Goal: Task Accomplishment & Management: Use online tool/utility

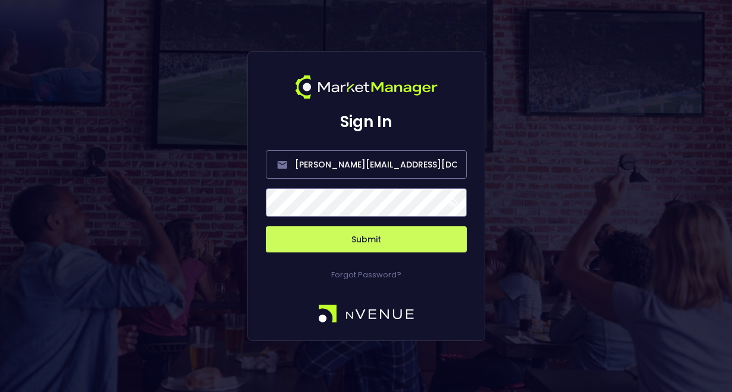
click at [361, 240] on button "Submit" at bounding box center [366, 240] width 201 height 26
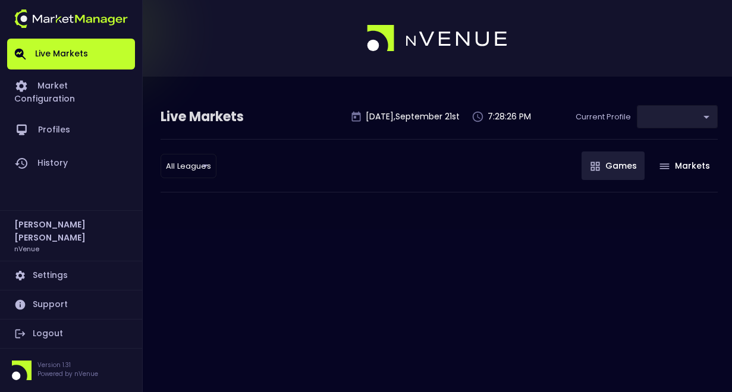
type input "0d810fa5-e353-4d9c-b11d-31f095cae871"
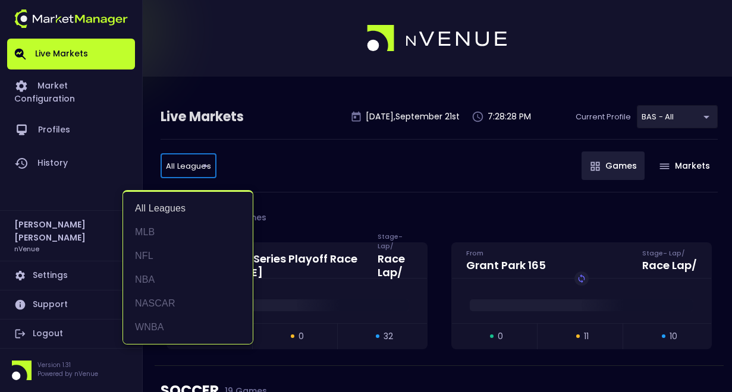
click at [178, 255] on li "NFL" at bounding box center [188, 256] width 130 height 24
type input "NFL"
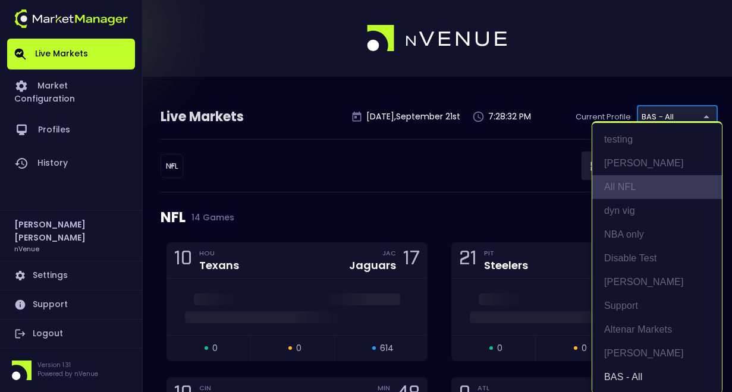
click at [642, 187] on li "All NFL" at bounding box center [657, 187] width 130 height 24
type input "9d8bad92-567c-44a6-ba12-e9bc101fa057"
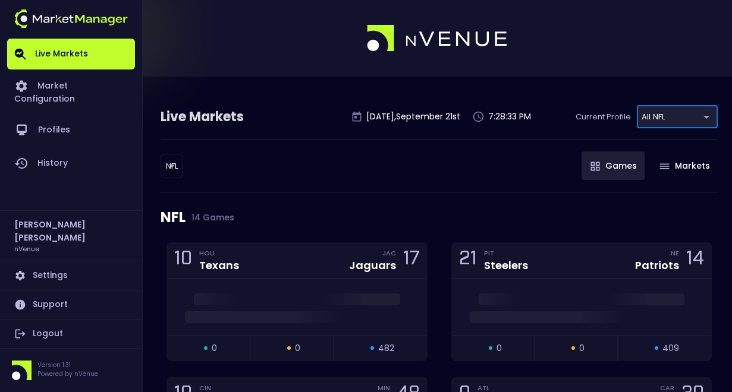
click at [398, 187] on div "NFL NFL ​ Games Markets" at bounding box center [439, 166] width 557 height 54
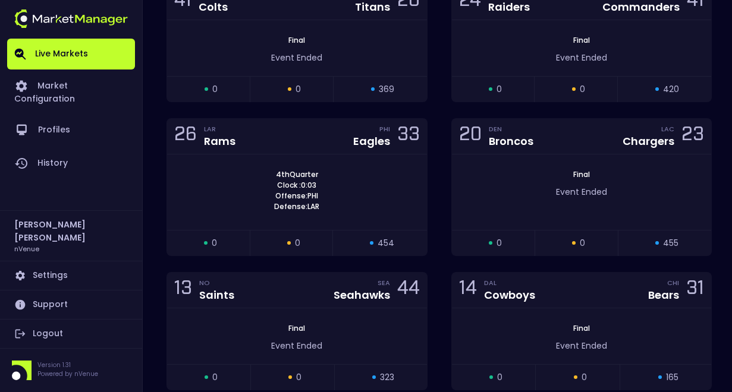
scroll to position [719, 0]
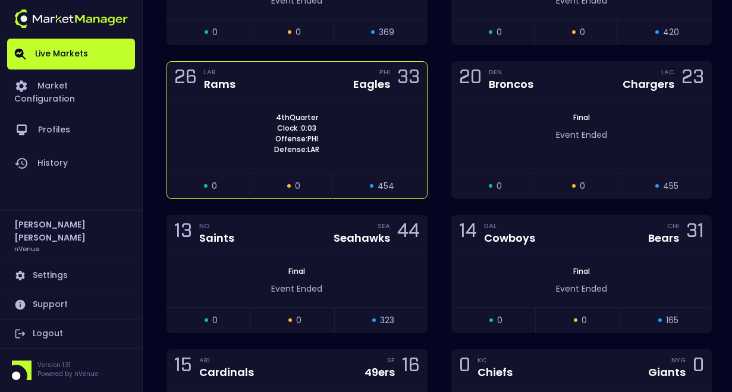
click at [288, 94] on div "26 LAR Rams PHI Eagles 33" at bounding box center [297, 80] width 260 height 36
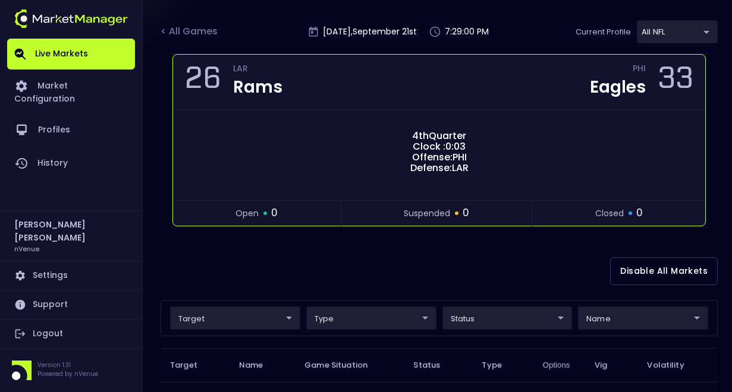
scroll to position [360, 0]
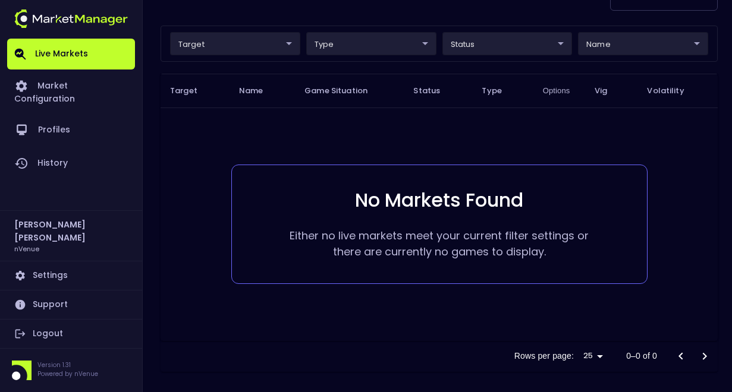
click at [535, 45] on body "Live Markets Market Configuration Profiles History [PERSON_NAME] nVenue Setting…" at bounding box center [366, 16] width 732 height 753
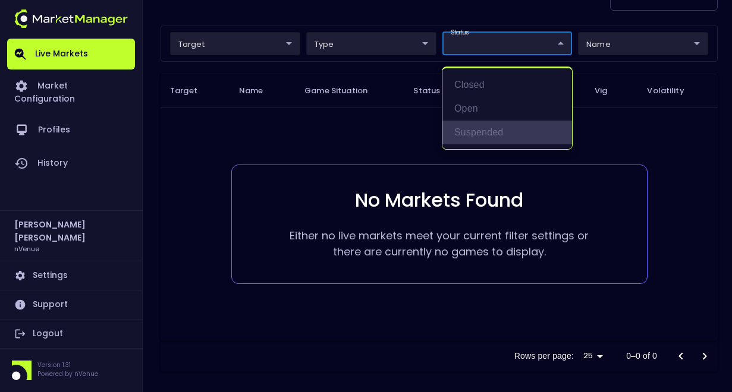
click at [485, 134] on li "suspended" at bounding box center [507, 133] width 130 height 24
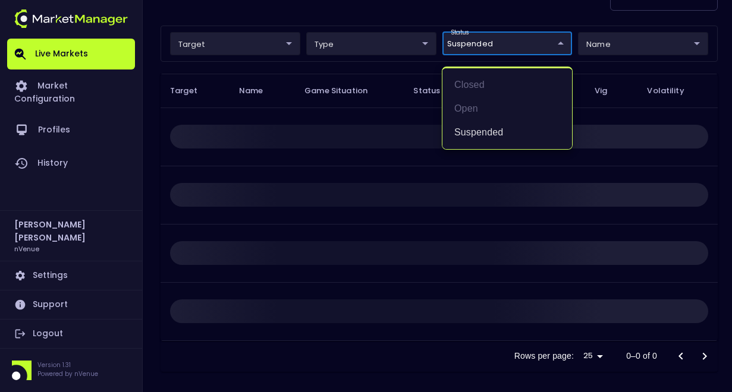
click at [353, 73] on div at bounding box center [366, 196] width 732 height 392
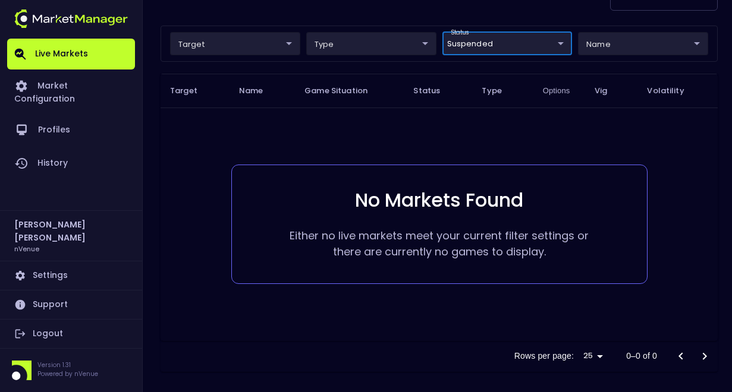
scroll to position [355, 0]
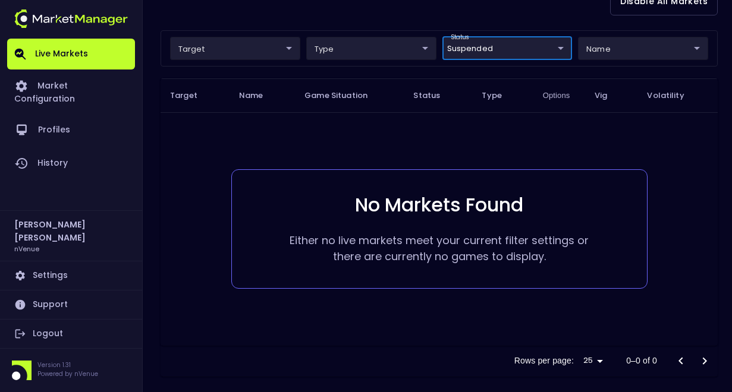
click at [504, 56] on body "Live Markets Market Configuration Profiles History [PERSON_NAME] nVenue Setting…" at bounding box center [366, 21] width 732 height 753
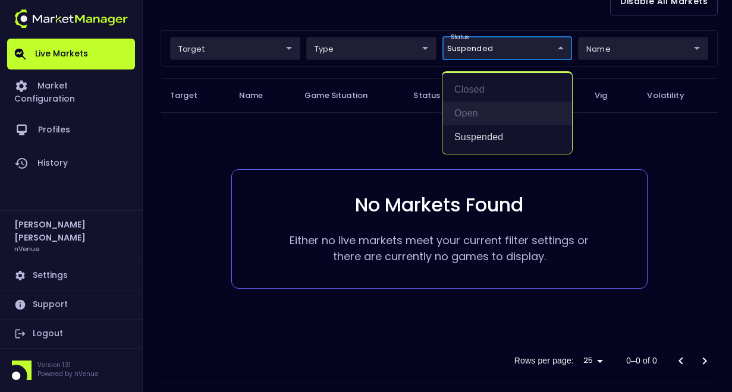
click at [475, 115] on li "open" at bounding box center [507, 114] width 130 height 24
type input "suspended,open"
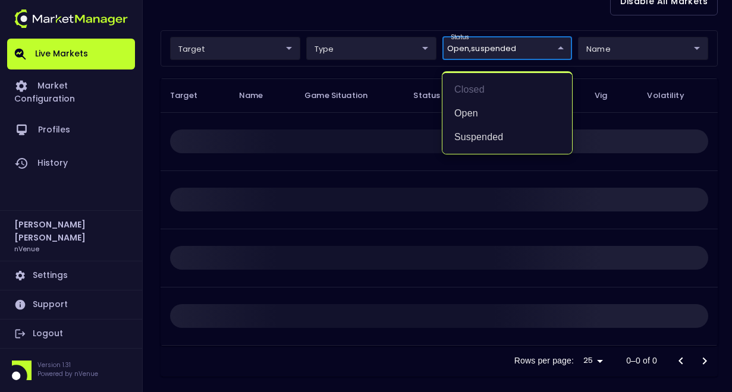
click at [385, 116] on div at bounding box center [366, 196] width 732 height 392
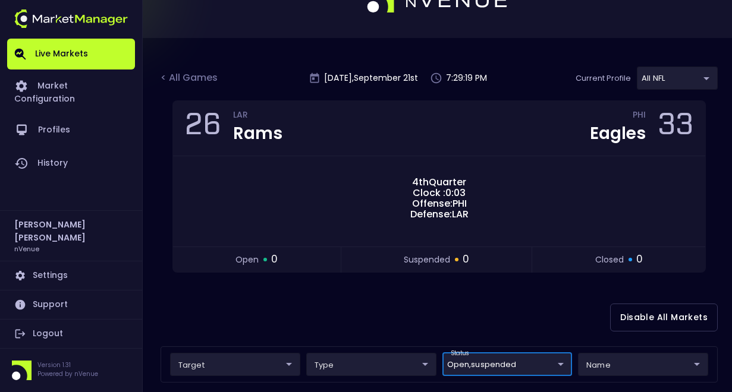
scroll to position [8, 0]
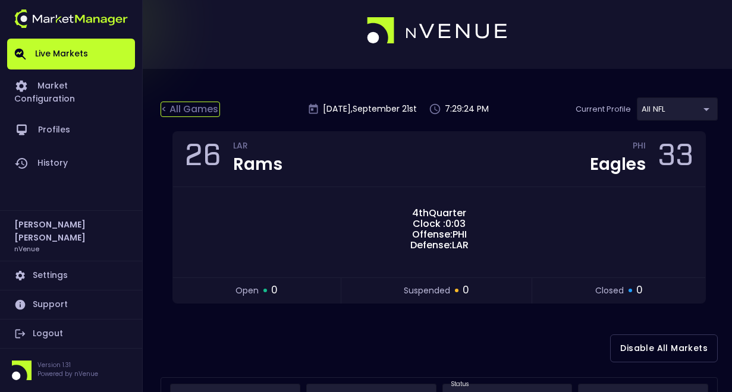
click at [180, 106] on div "< All Games" at bounding box center [190, 109] width 59 height 15
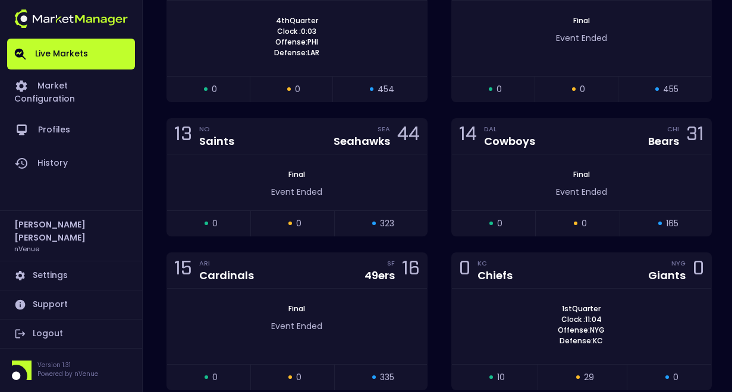
scroll to position [868, 0]
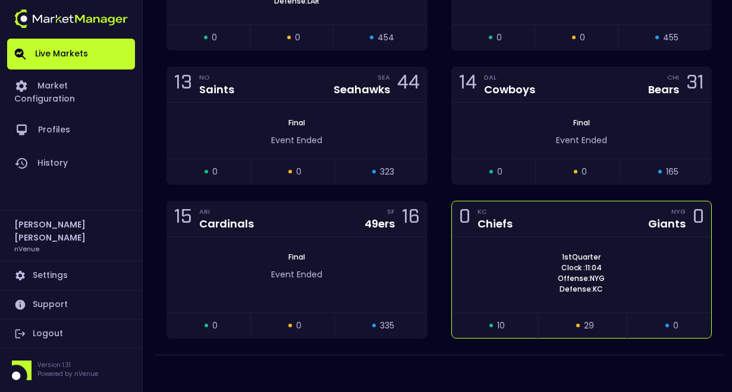
click at [584, 216] on div "0 KC Chiefs NYG Giants 0" at bounding box center [582, 220] width 260 height 36
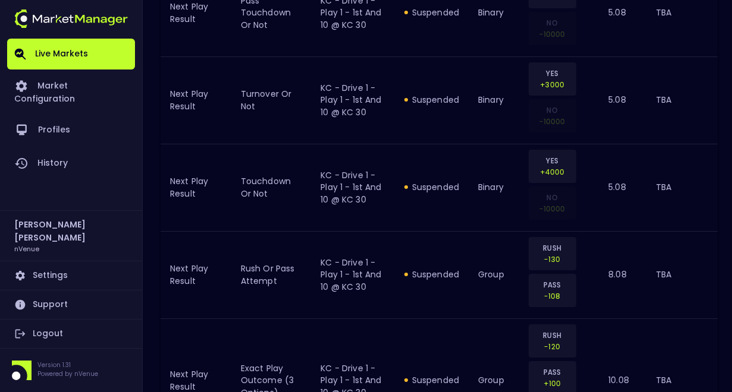
scroll to position [2501, 0]
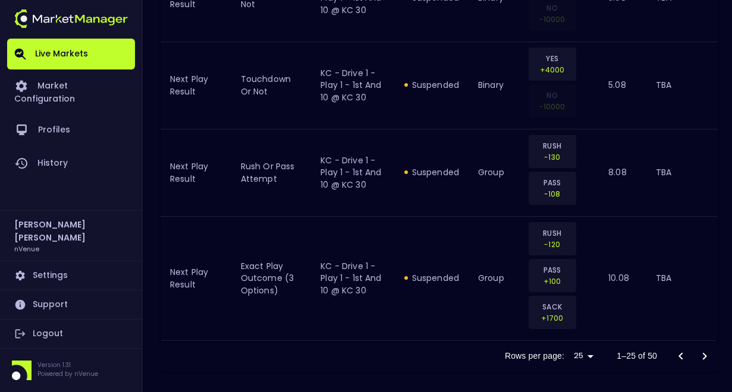
click at [705, 356] on icon "Go to next page" at bounding box center [705, 356] width 4 height 7
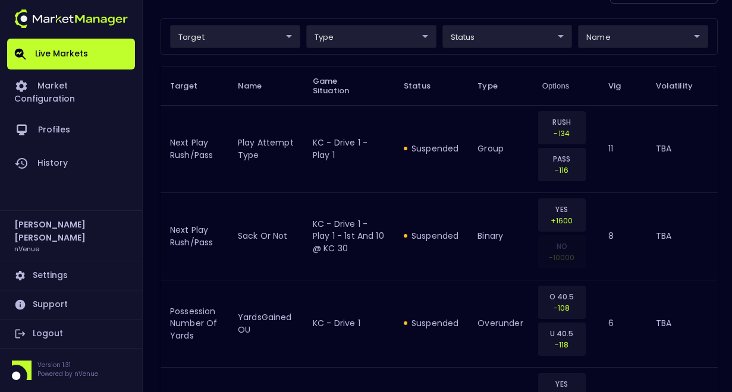
scroll to position [361, 0]
